Goal: Task Accomplishment & Management: Complete application form

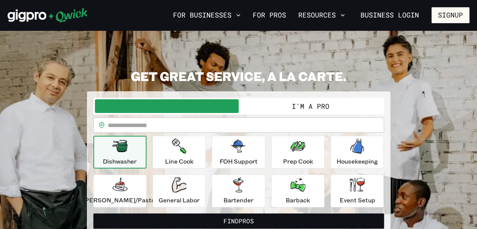
click at [271, 102] on button "I'm a Pro" at bounding box center [311, 106] width 144 height 14
click at [194, 128] on input "text" at bounding box center [246, 124] width 276 height 15
type input "*****"
click at [380, 127] on div "**********" at bounding box center [239, 163] width 304 height 144
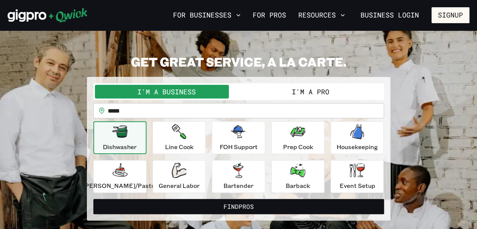
scroll to position [15, 0]
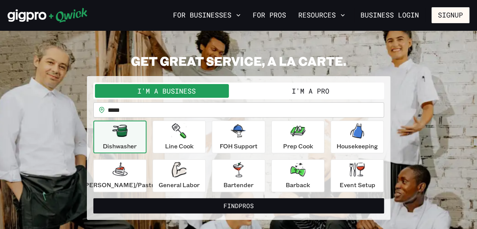
click at [317, 87] on button "I'm a Pro" at bounding box center [311, 91] width 144 height 14
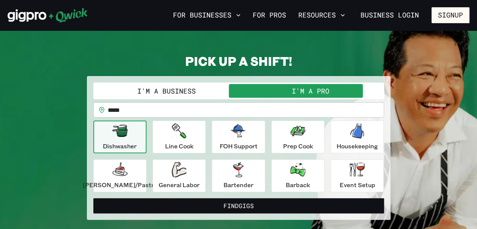
click at [137, 130] on div "Dishwasher" at bounding box center [120, 136] width 34 height 27
click at [351, 134] on icon "button" at bounding box center [358, 130] width 14 height 15
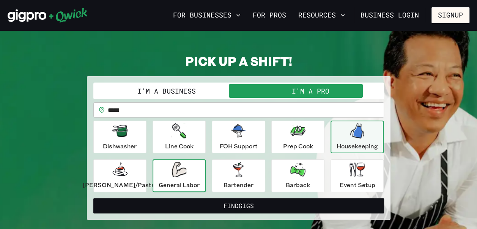
click at [187, 181] on p "General Labor" at bounding box center [179, 184] width 41 height 9
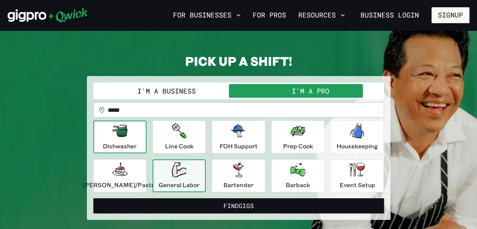
click at [137, 143] on p "Dishwasher" at bounding box center [120, 145] width 34 height 9
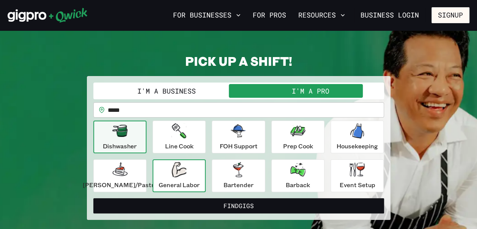
click at [186, 175] on icon "button" at bounding box center [179, 169] width 15 height 15
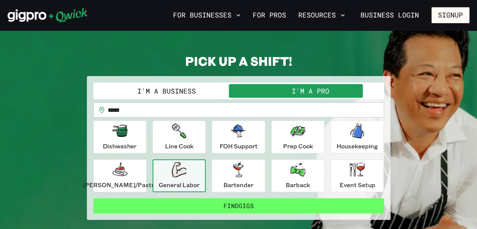
click at [223, 201] on button "Find Gigs" at bounding box center [238, 205] width 291 height 15
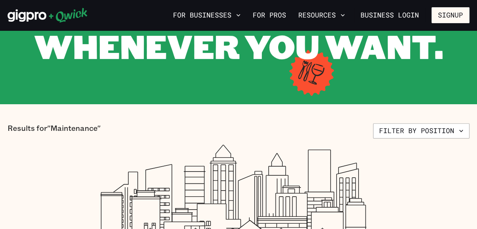
scroll to position [101, 0]
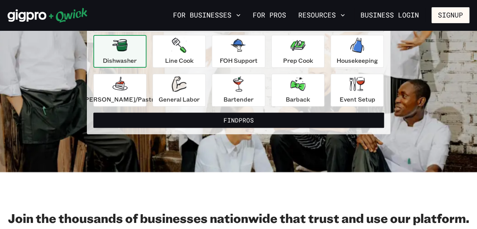
scroll to position [15, 0]
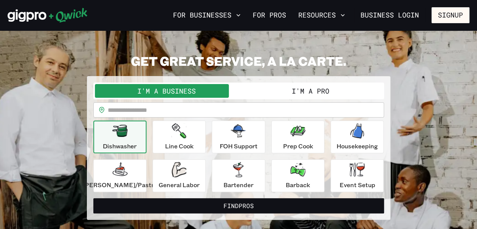
click at [128, 138] on div "Dishwasher" at bounding box center [120, 136] width 34 height 27
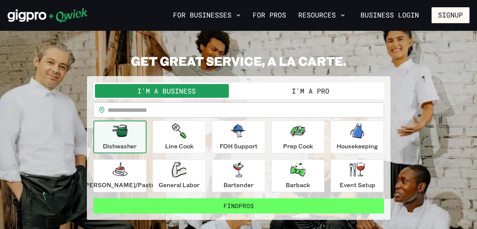
click at [238, 204] on button "Find Pros" at bounding box center [238, 205] width 291 height 15
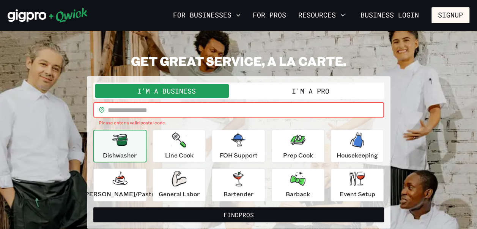
click at [268, 110] on input "text" at bounding box center [246, 109] width 276 height 15
type input "*****"
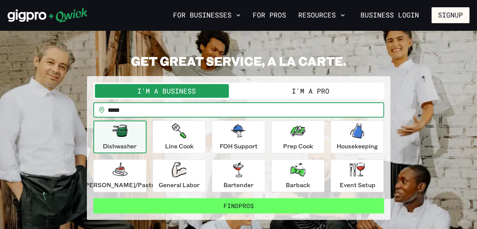
click at [295, 204] on button "Find Pros" at bounding box center [238, 205] width 291 height 15
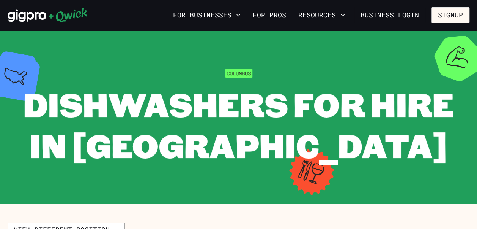
scroll to position [15, 0]
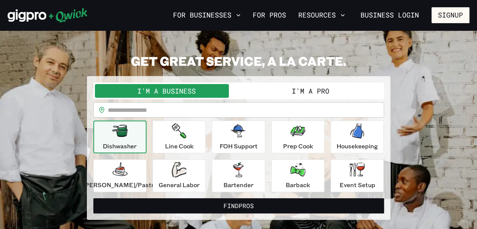
click at [285, 85] on button "I'm a Pro" at bounding box center [311, 91] width 144 height 14
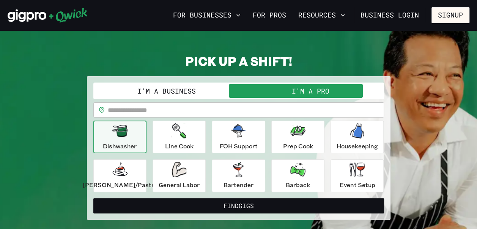
click at [238, 107] on input "text" at bounding box center [246, 109] width 276 height 15
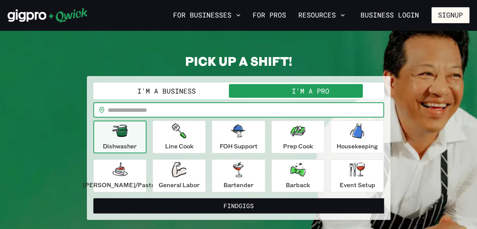
type input "*****"
click at [125, 139] on div "Dishwasher" at bounding box center [120, 136] width 34 height 27
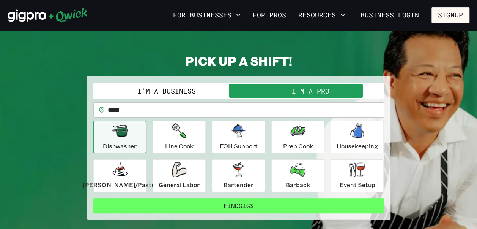
click at [225, 207] on button "Find Gigs" at bounding box center [238, 205] width 291 height 15
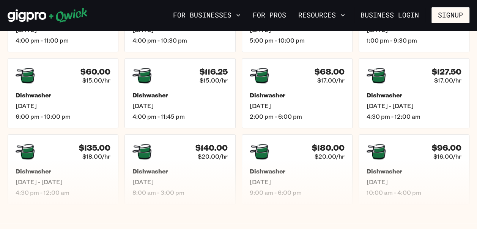
scroll to position [276, 0]
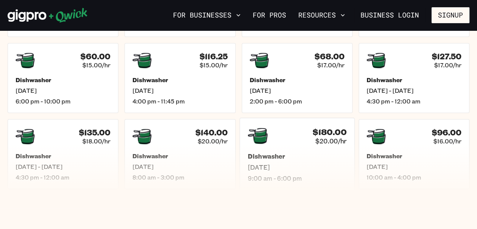
click at [324, 135] on h4 "$180.00" at bounding box center [330, 132] width 34 height 10
